Goal: Contribute content

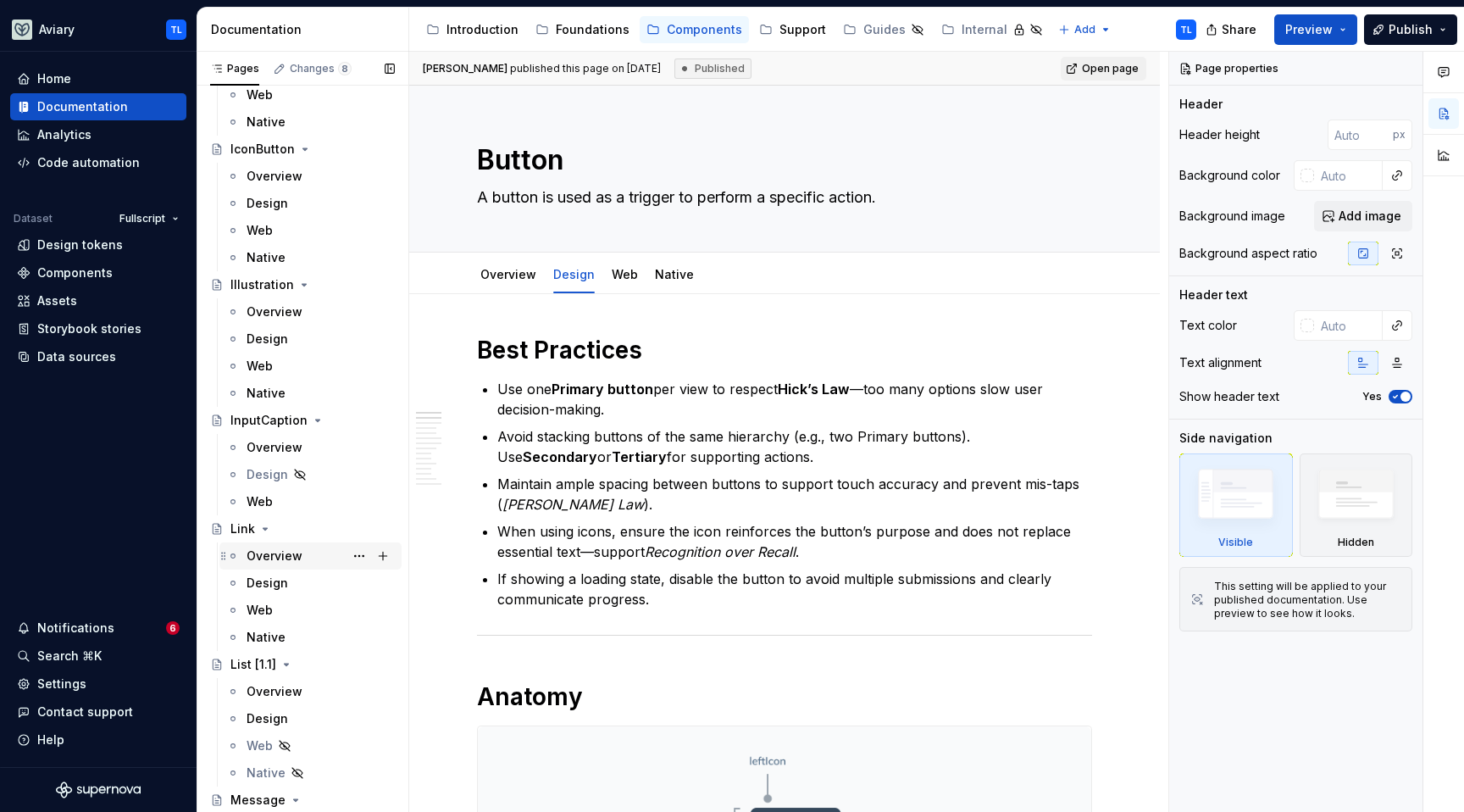
scroll to position [3120, 0]
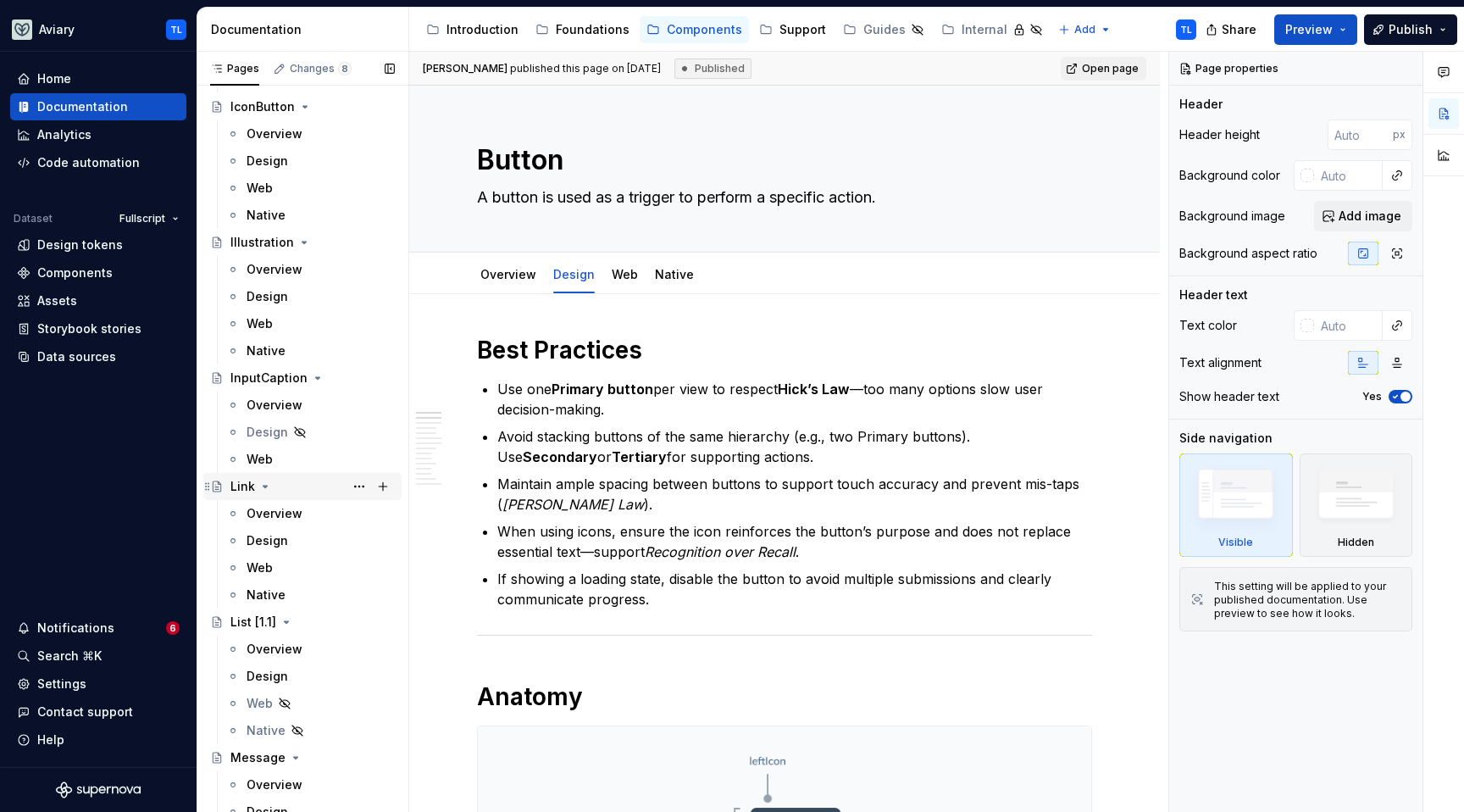
click at [242, 480] on div "Link" at bounding box center [242, 486] width 25 height 17
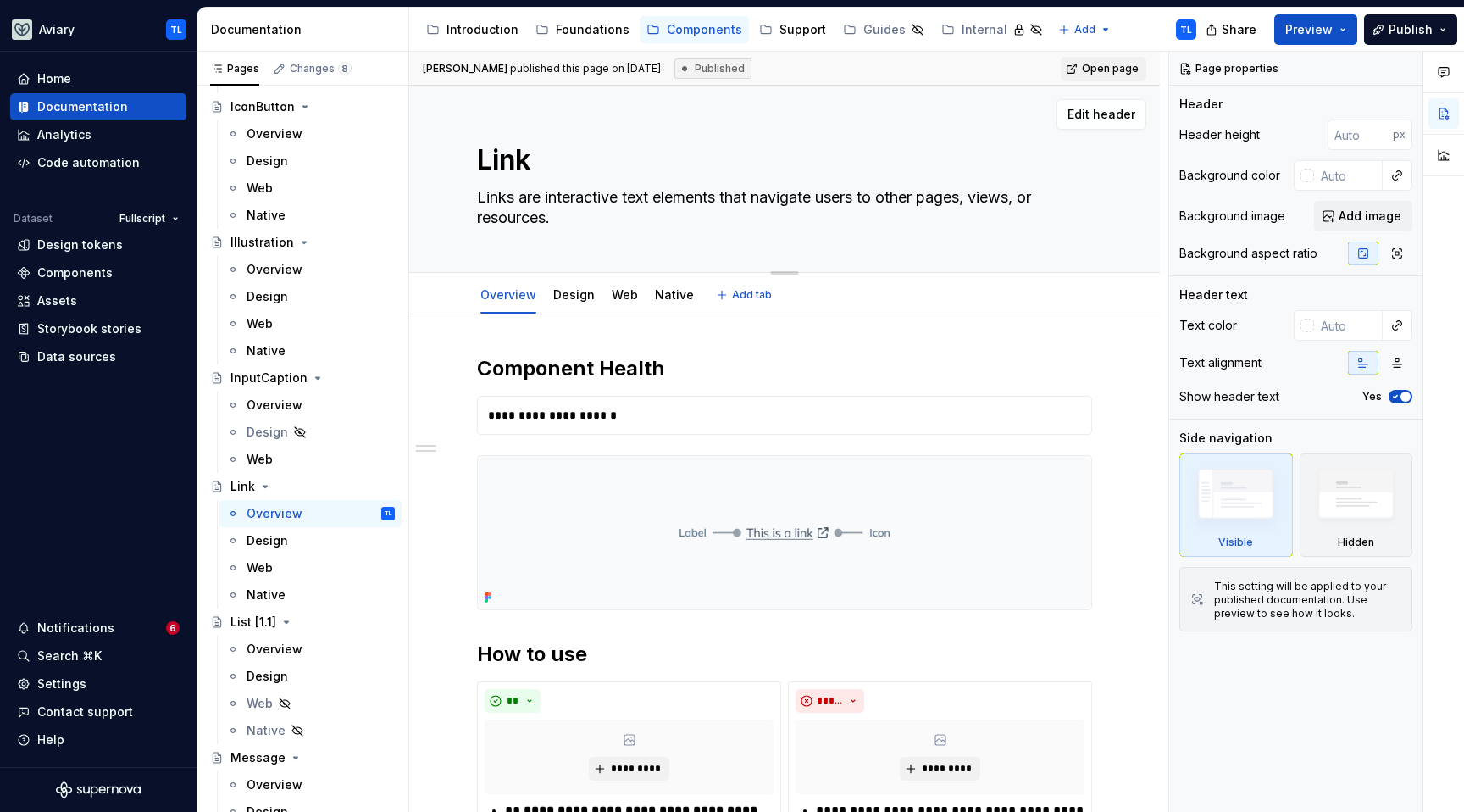
drag, startPoint x: 561, startPoint y: 214, endPoint x: 466, endPoint y: 197, distance: 96.5
click at [465, 195] on div "Link Links are interactive text elements that navigate users to other pages, vi…" at bounding box center [785, 179] width 751 height 187
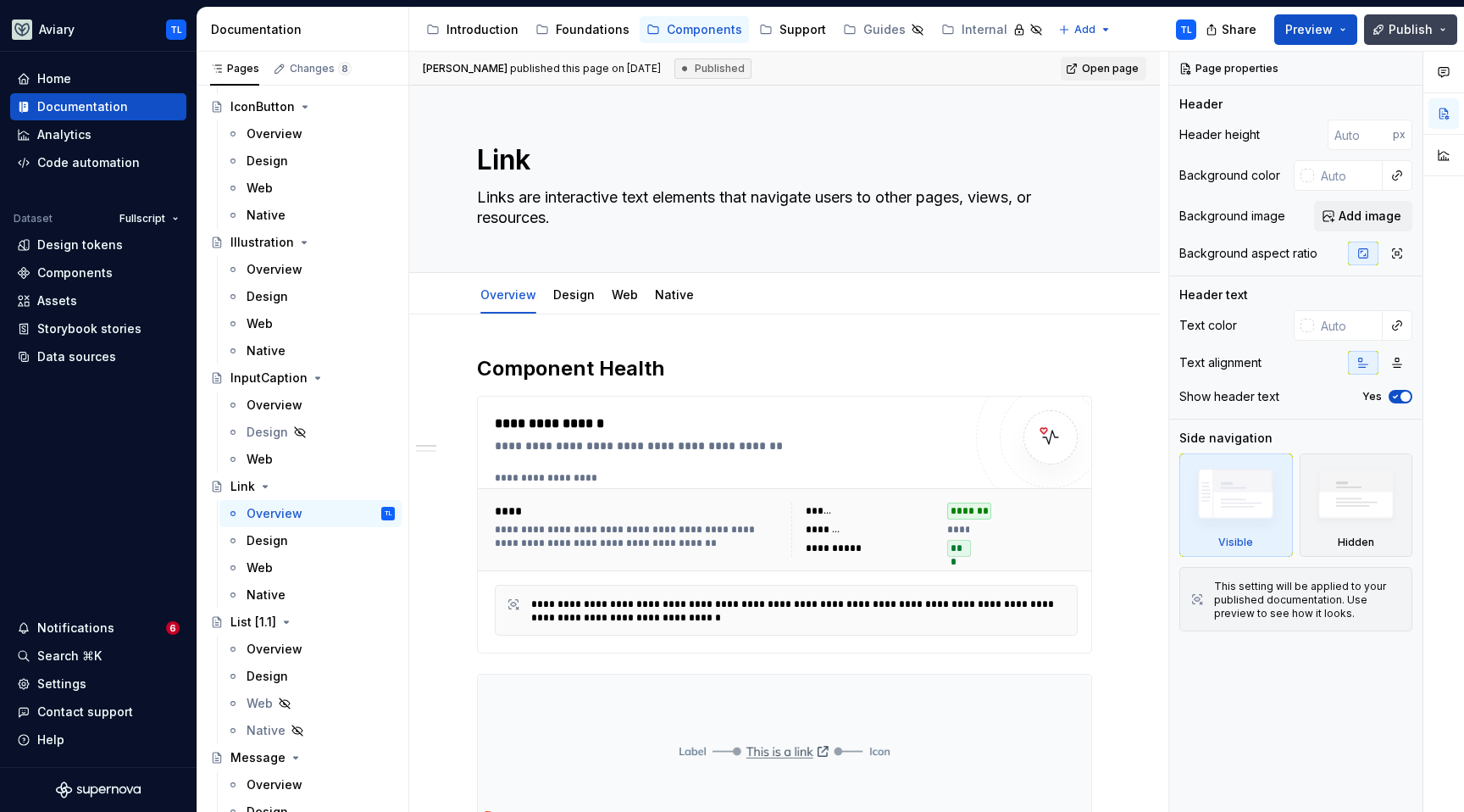
drag, startPoint x: 1377, startPoint y: 39, endPoint x: 1388, endPoint y: 39, distance: 11.0
click at [1379, 40] on button "Publish" at bounding box center [1411, 29] width 94 height 31
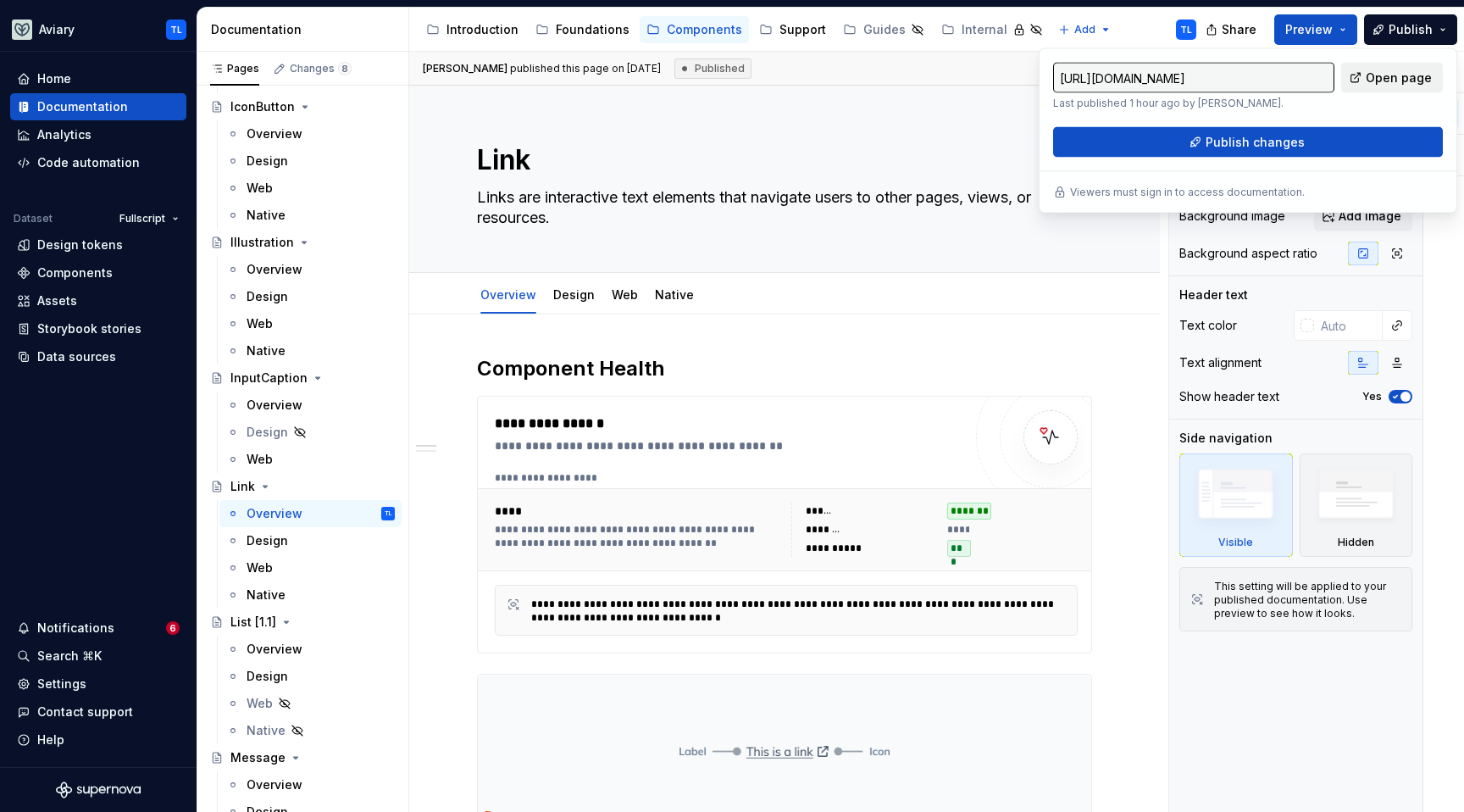
click at [1376, 79] on span "Open page" at bounding box center [1399, 77] width 67 height 17
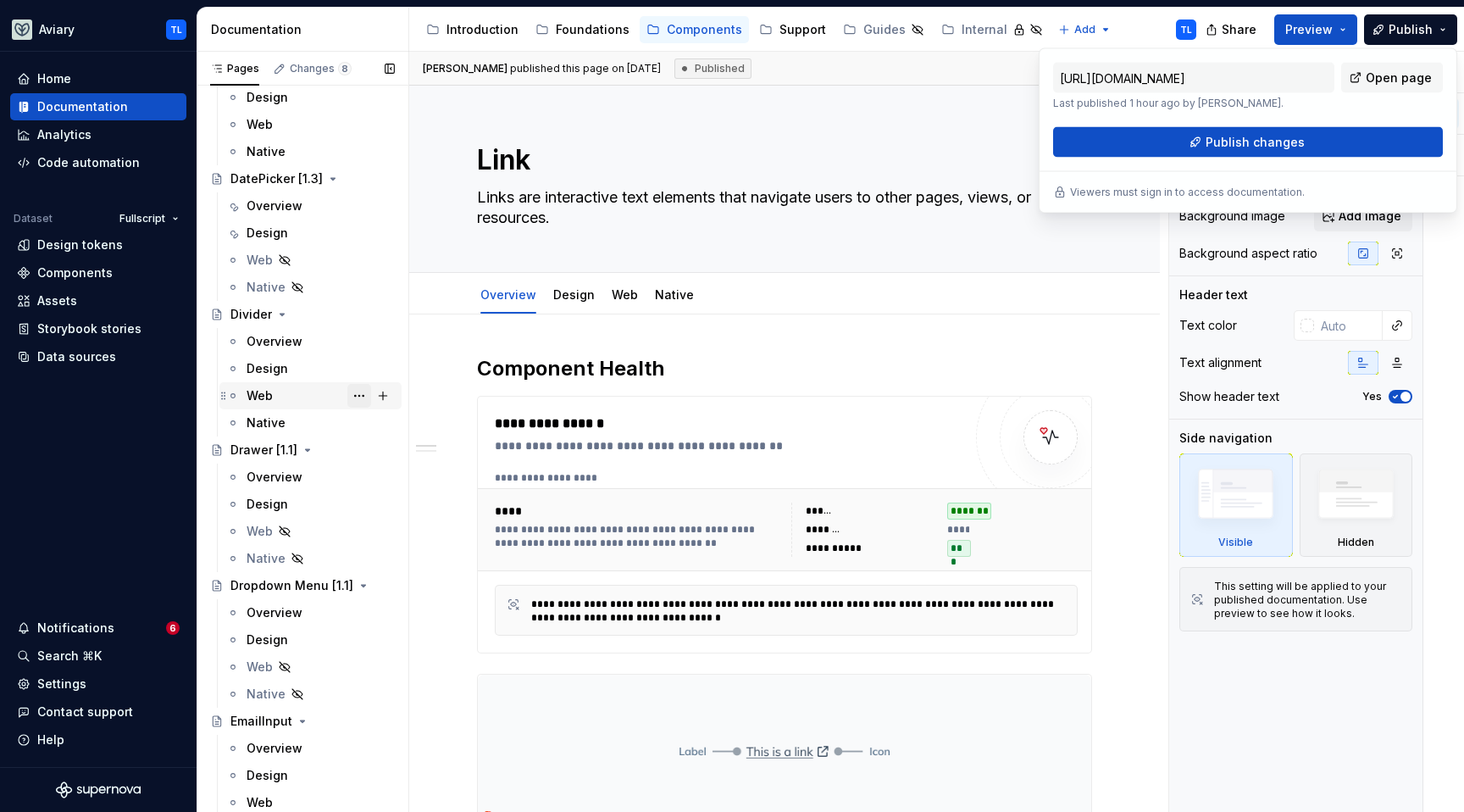
scroll to position [1961, 0]
click at [1426, 30] on span "Publish" at bounding box center [1411, 29] width 44 height 17
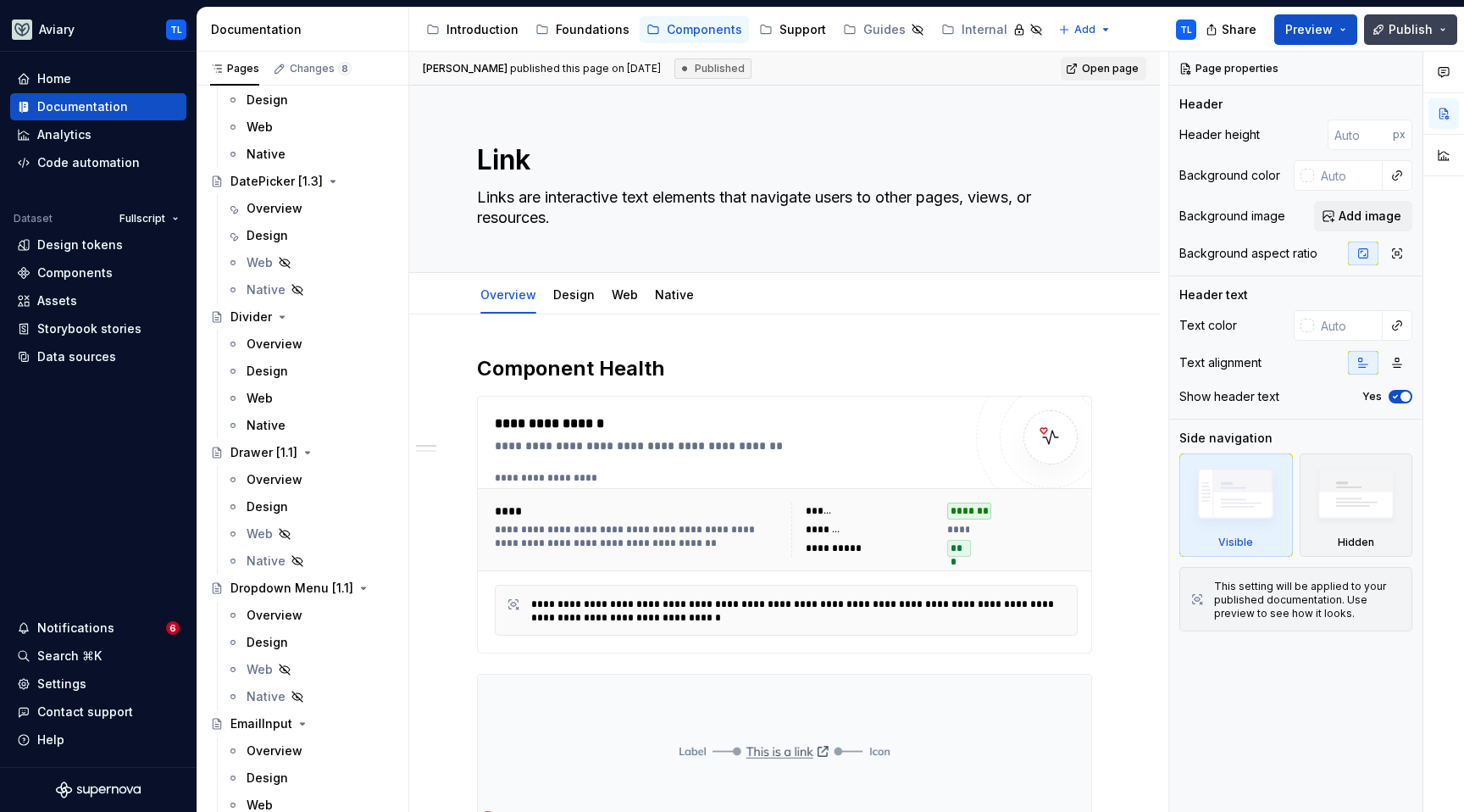
click at [1426, 30] on span "Publish" at bounding box center [1411, 29] width 44 height 17
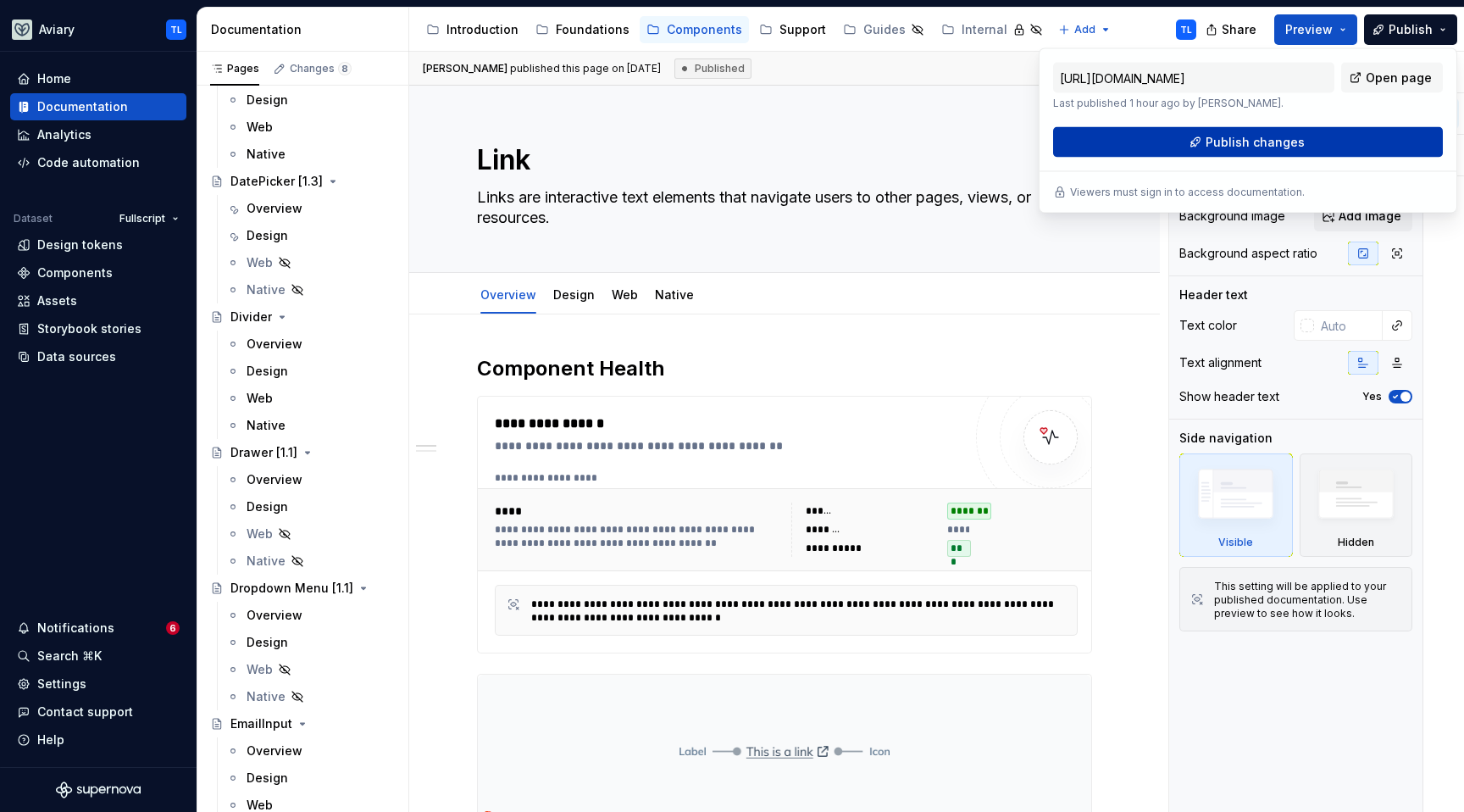
click at [1331, 138] on button "Publish changes" at bounding box center [1247, 142] width 389 height 31
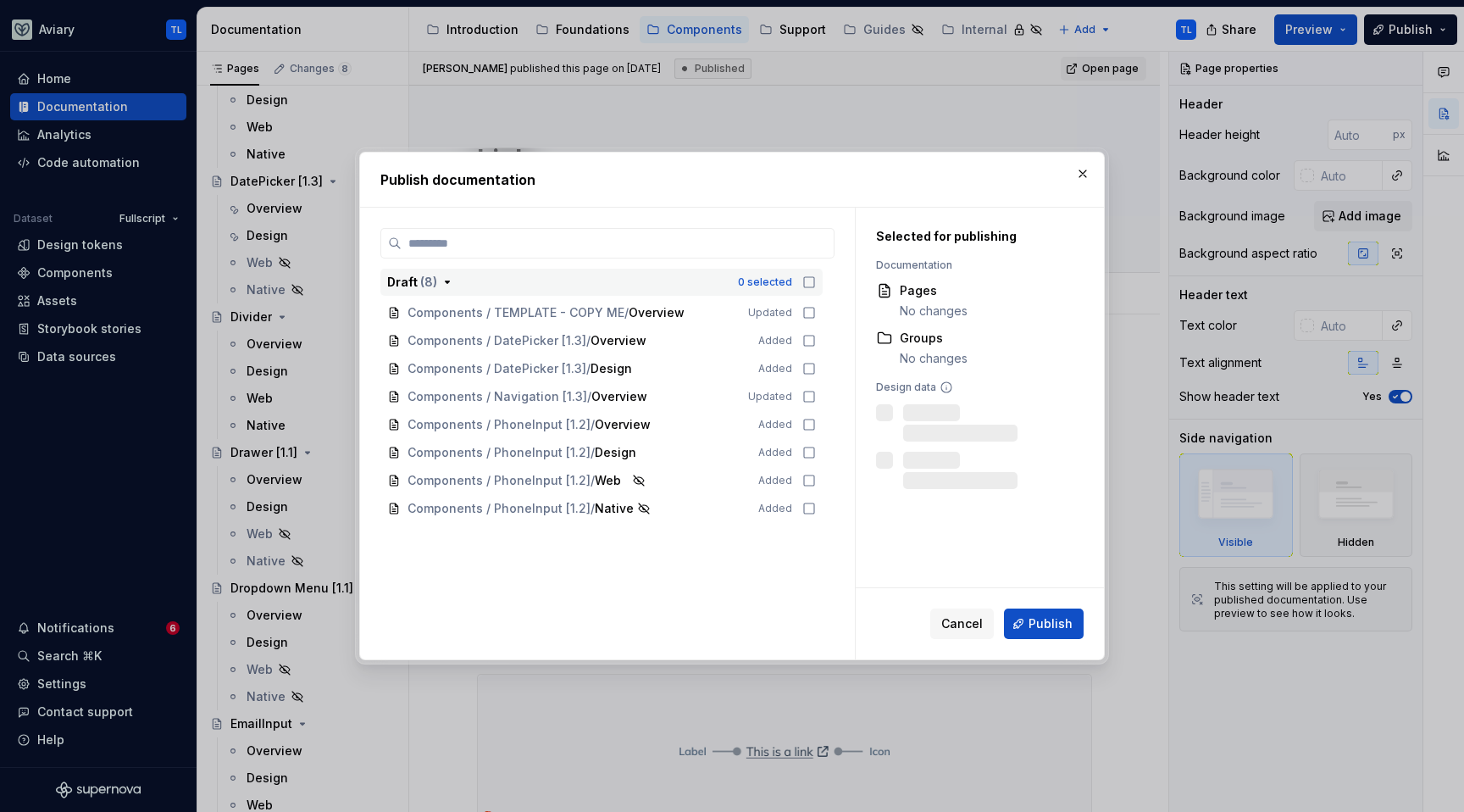
click at [810, 277] on icon "button" at bounding box center [809, 282] width 13 height 13
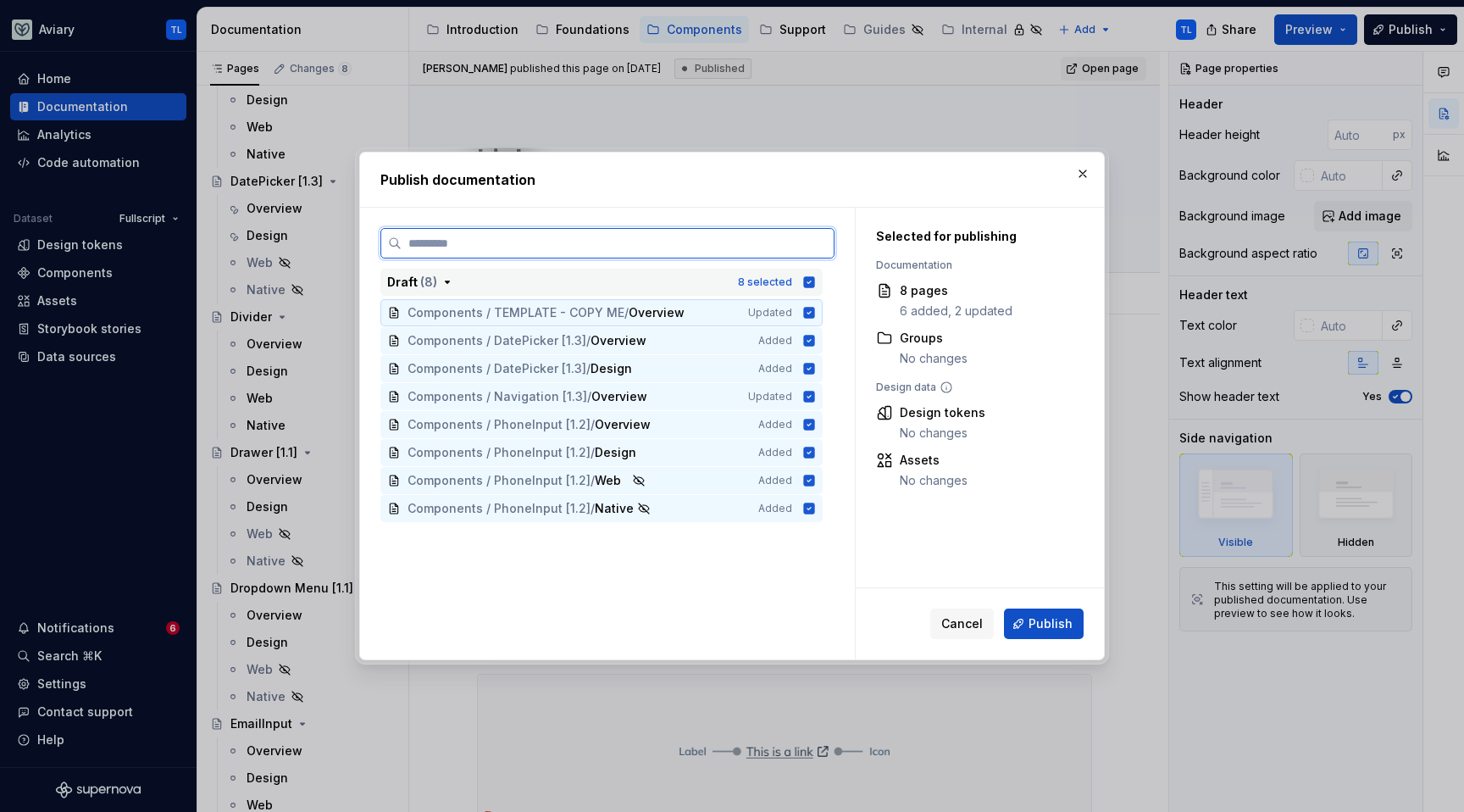
click at [811, 313] on icon at bounding box center [809, 312] width 11 height 11
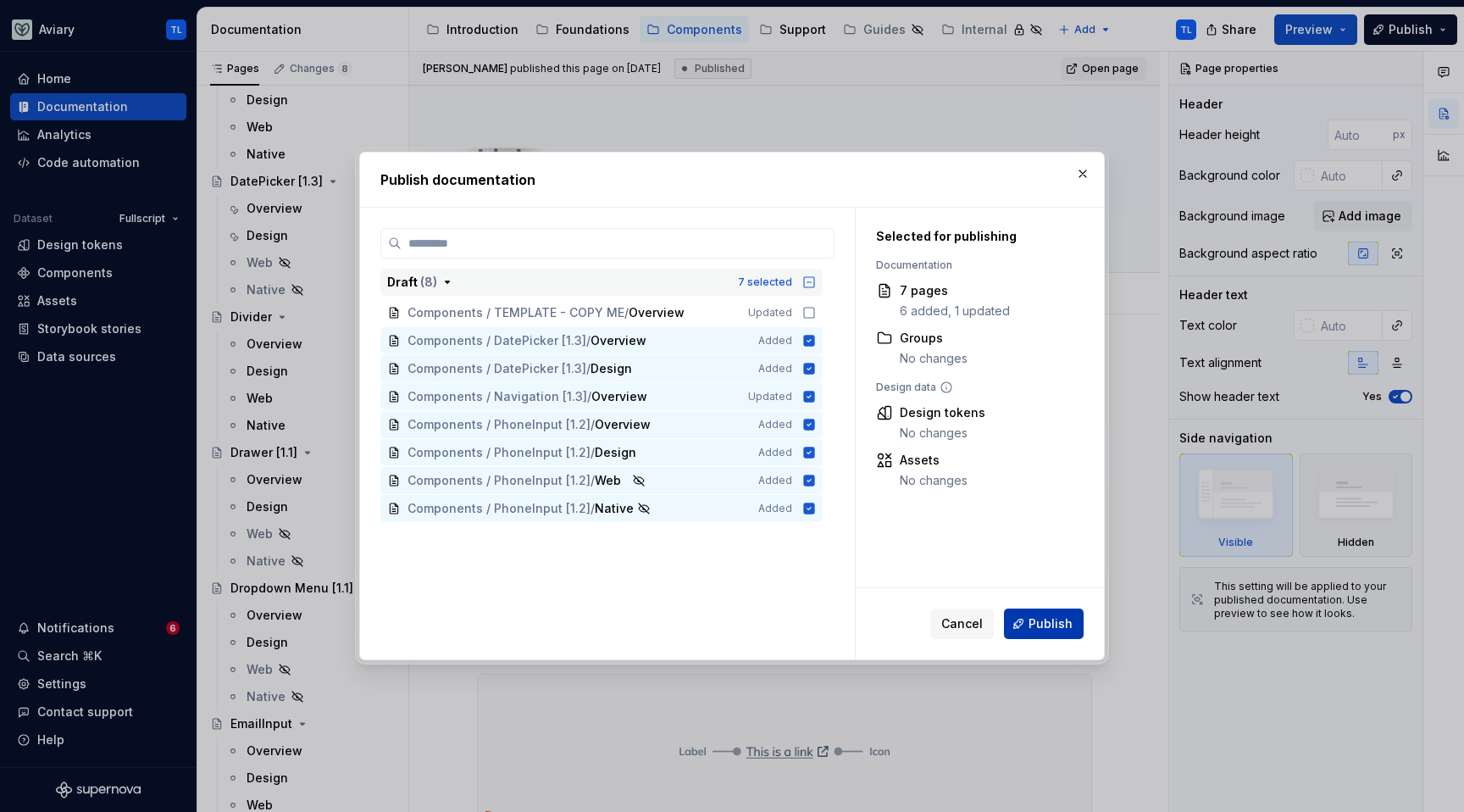
click at [1058, 620] on span "Publish" at bounding box center [1050, 623] width 44 height 17
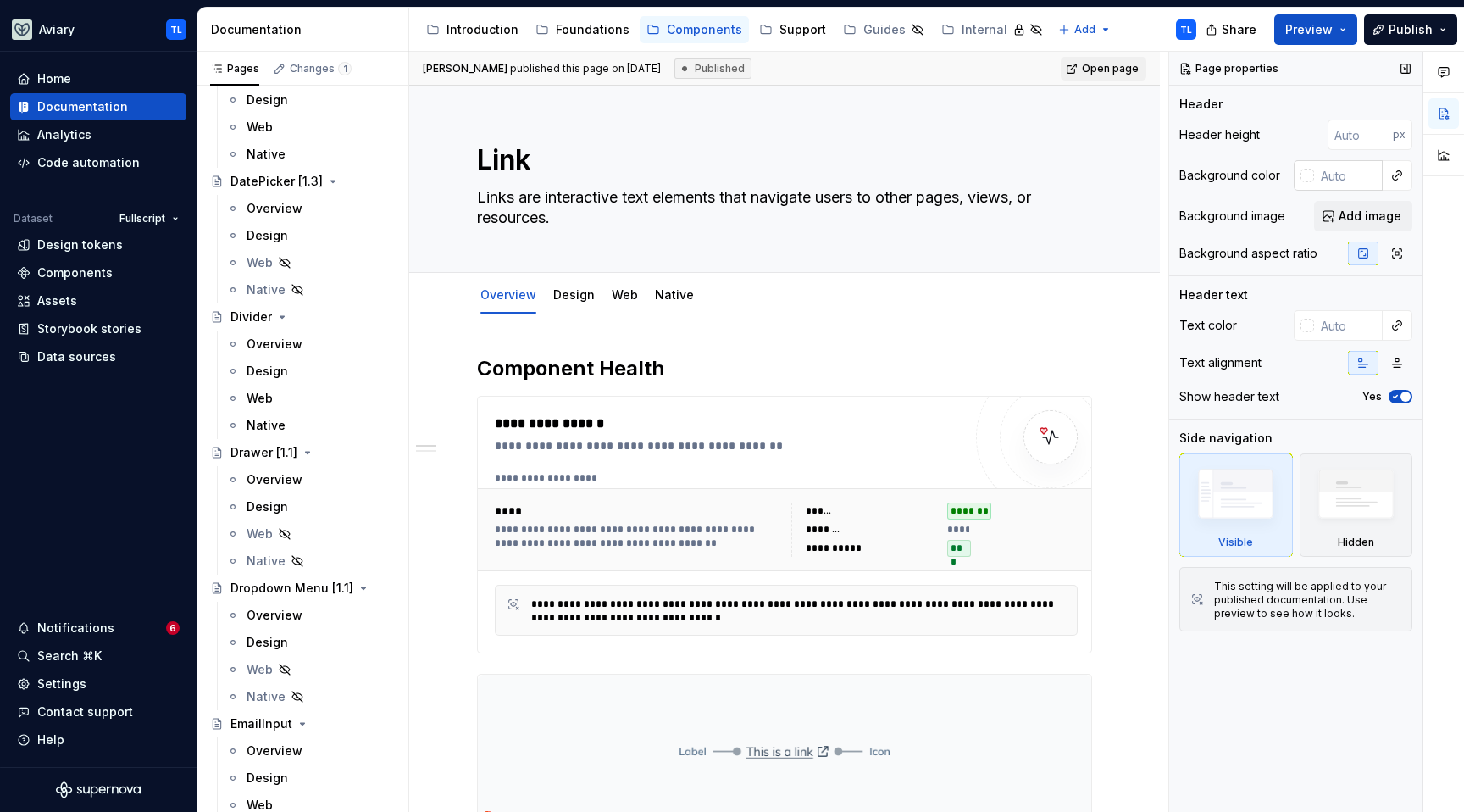
type textarea "*"
